Goal: Browse casually

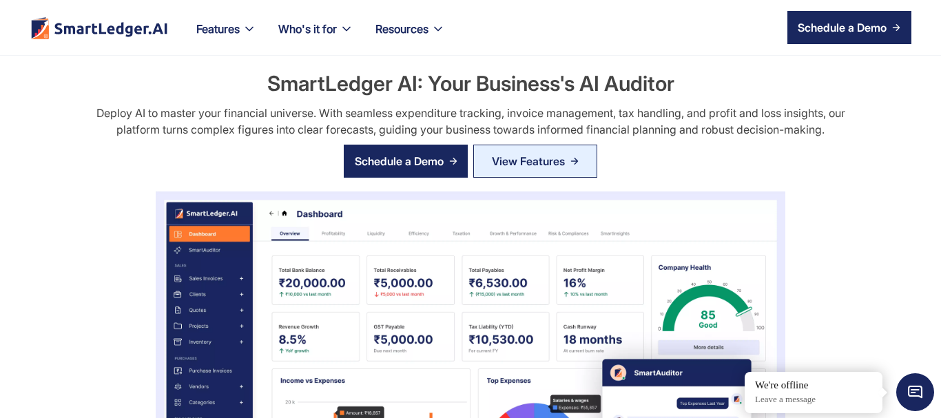
scroll to position [55, 0]
click at [47, 29] on img "home" at bounding box center [99, 28] width 139 height 23
click at [867, 72] on div "SmartLedger AI: Your Business's AI Auditor Deploy AI to master your financial u…" at bounding box center [471, 377] width 821 height 617
